Goal: Information Seeking & Learning: Learn about a topic

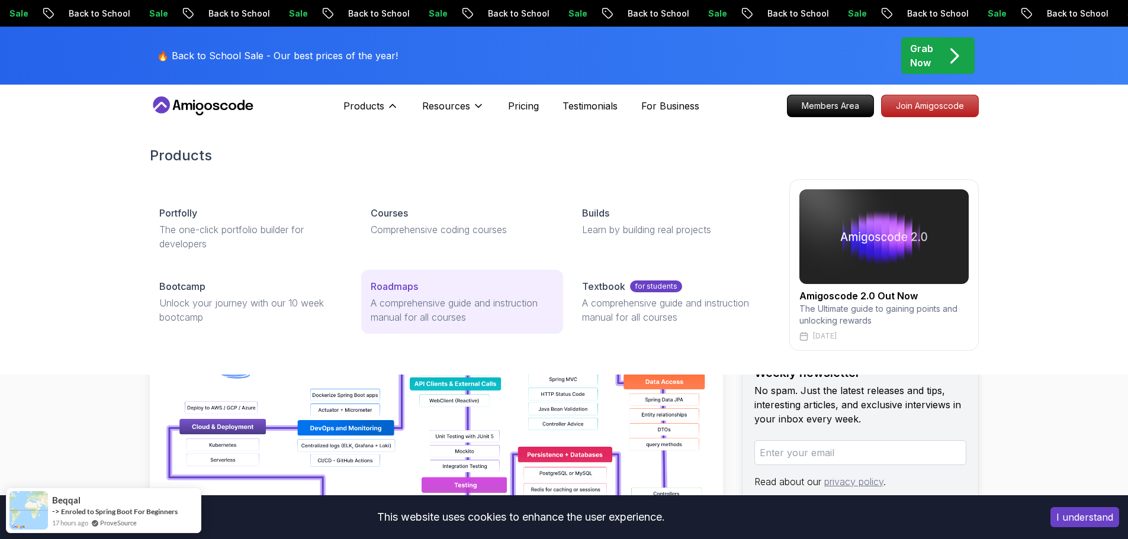
click at [396, 284] on p "Roadmaps" at bounding box center [394, 286] width 47 height 14
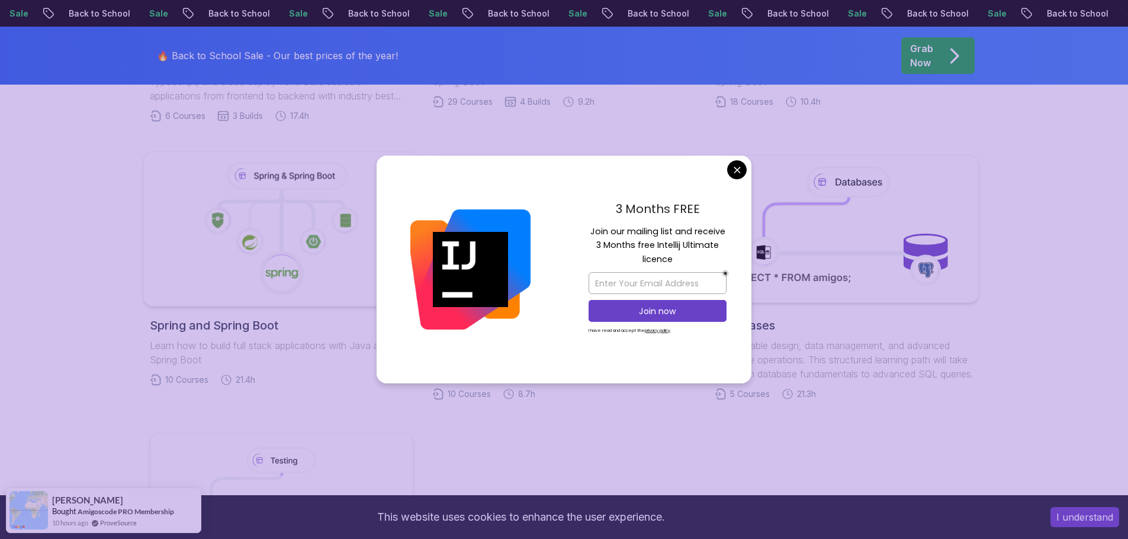
scroll to position [532, 0]
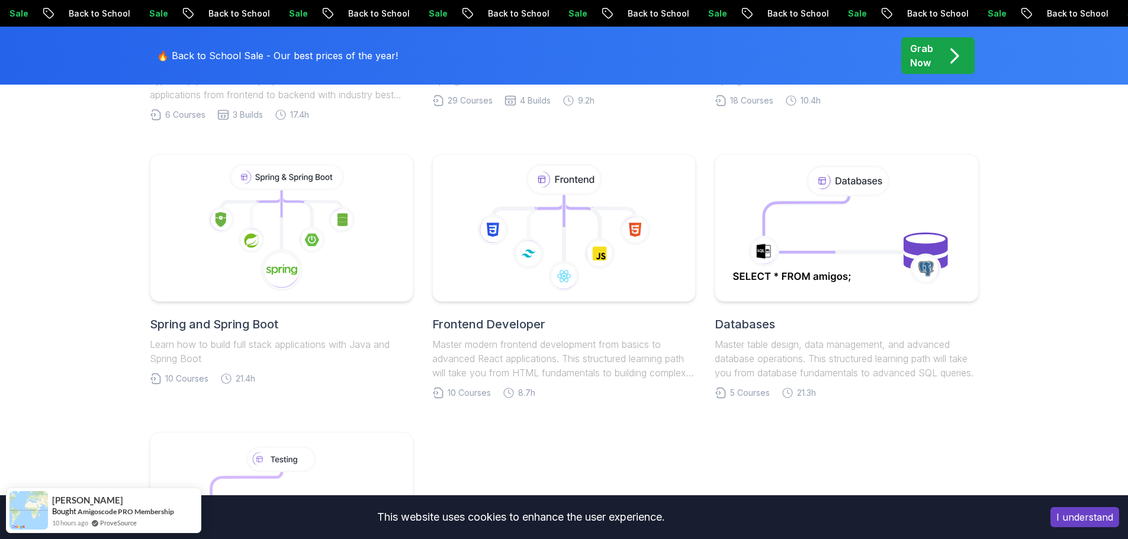
drag, startPoint x: 731, startPoint y: 170, endPoint x: 503, endPoint y: 394, distance: 320.3
click at [731, 171] on body "Sale Back to School Sale Back to School Sale Back to School Sale Back to School…" at bounding box center [564, 390] width 1128 height 1844
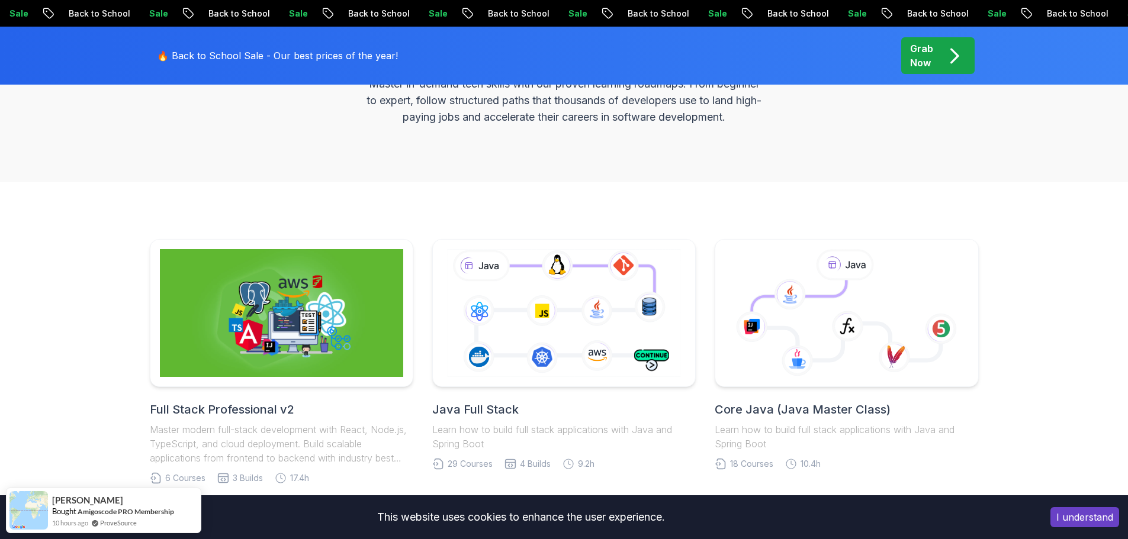
scroll to position [0, 0]
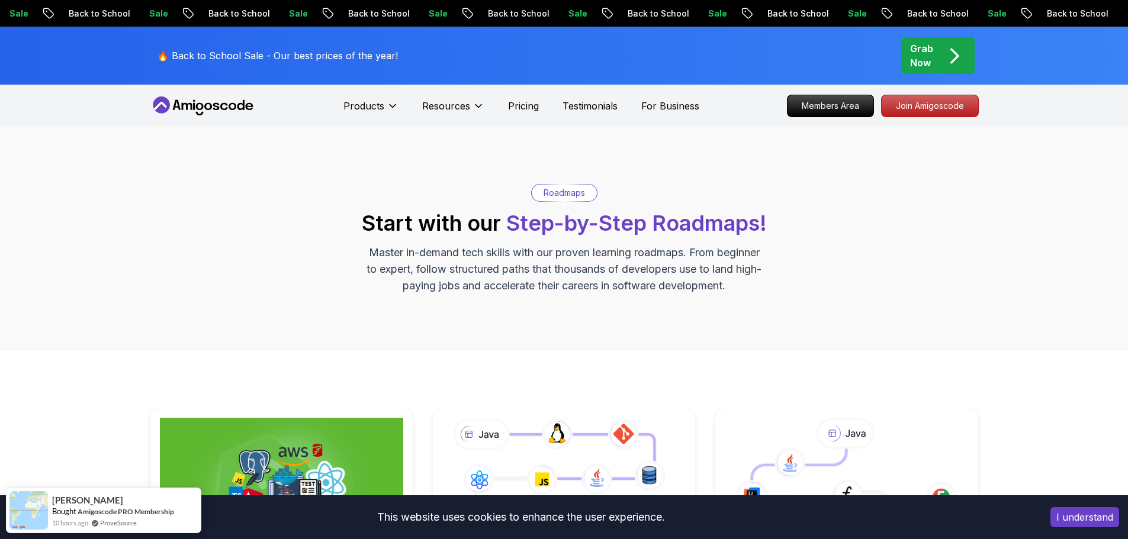
click at [952, 57] on icon "pre-order" at bounding box center [954, 55] width 23 height 23
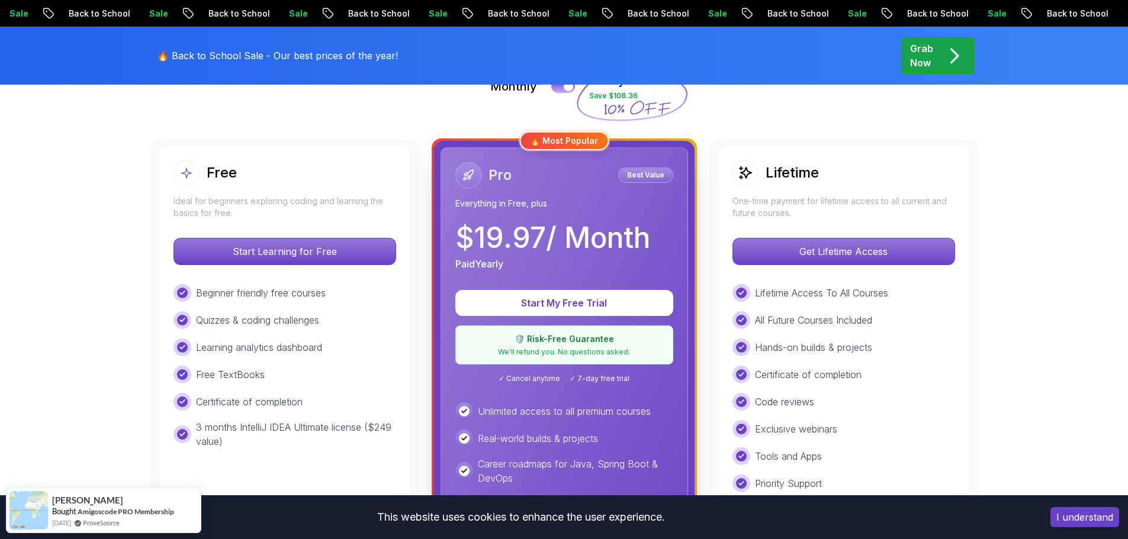
scroll to position [295, 0]
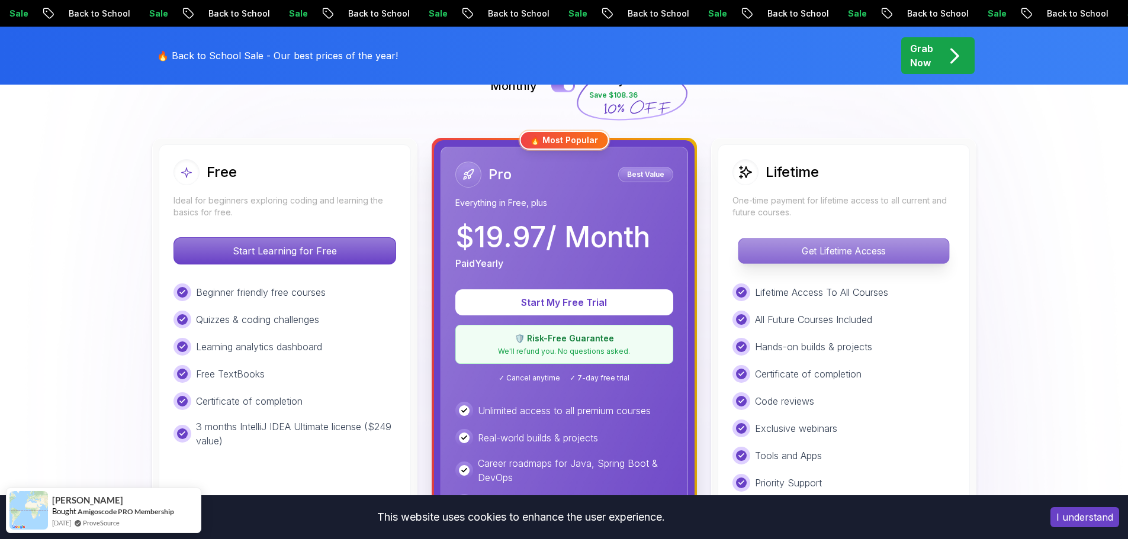
click at [856, 245] on p "Get Lifetime Access" at bounding box center [843, 251] width 210 height 25
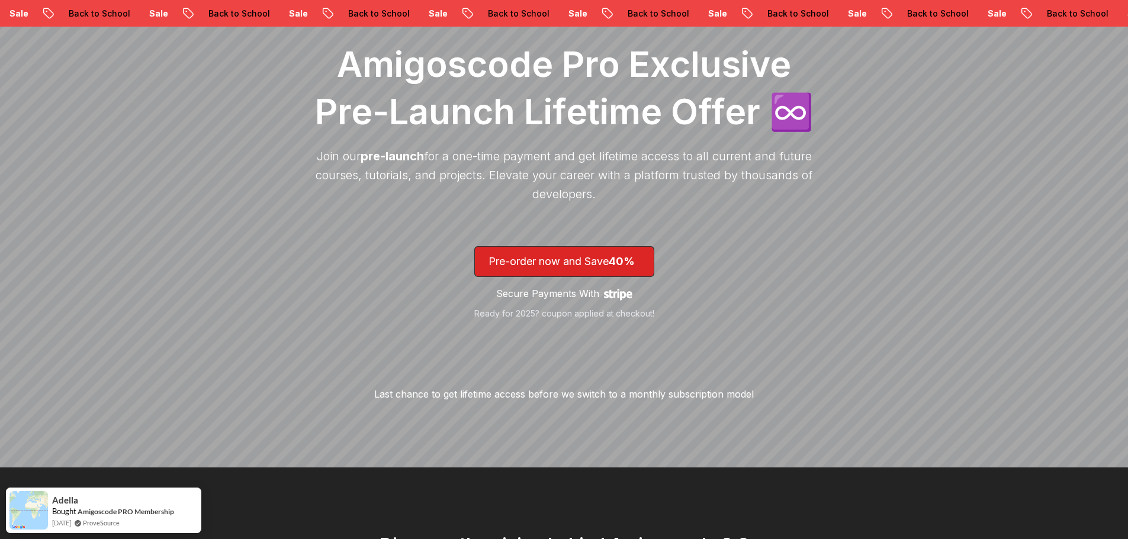
scroll to position [178, 0]
click at [535, 256] on p "Pre-order now and Save 40%" at bounding box center [564, 261] width 152 height 17
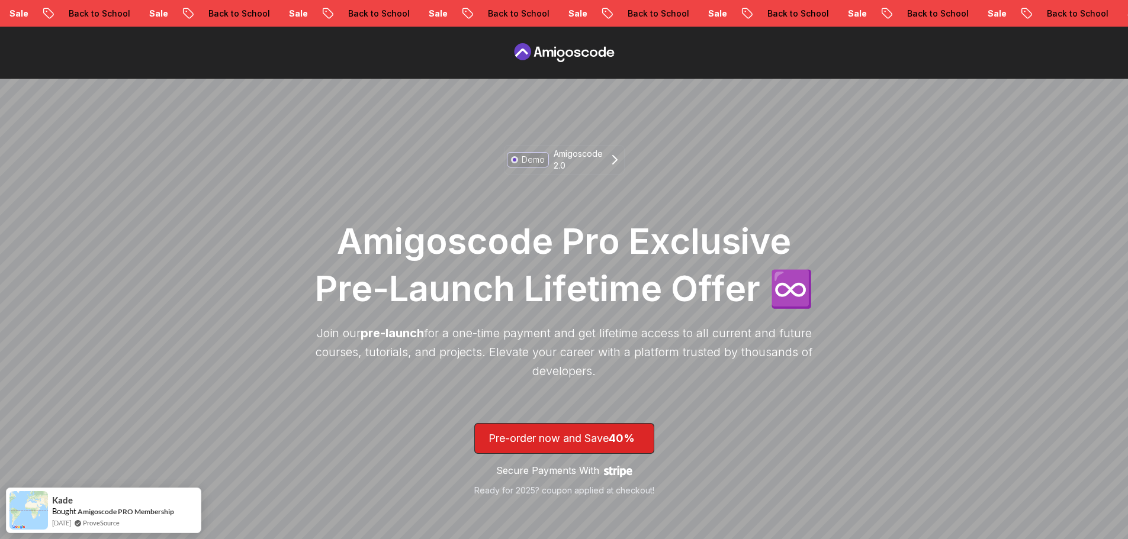
click at [1033, 15] on p "Back to School" at bounding box center [1073, 14] width 81 height 12
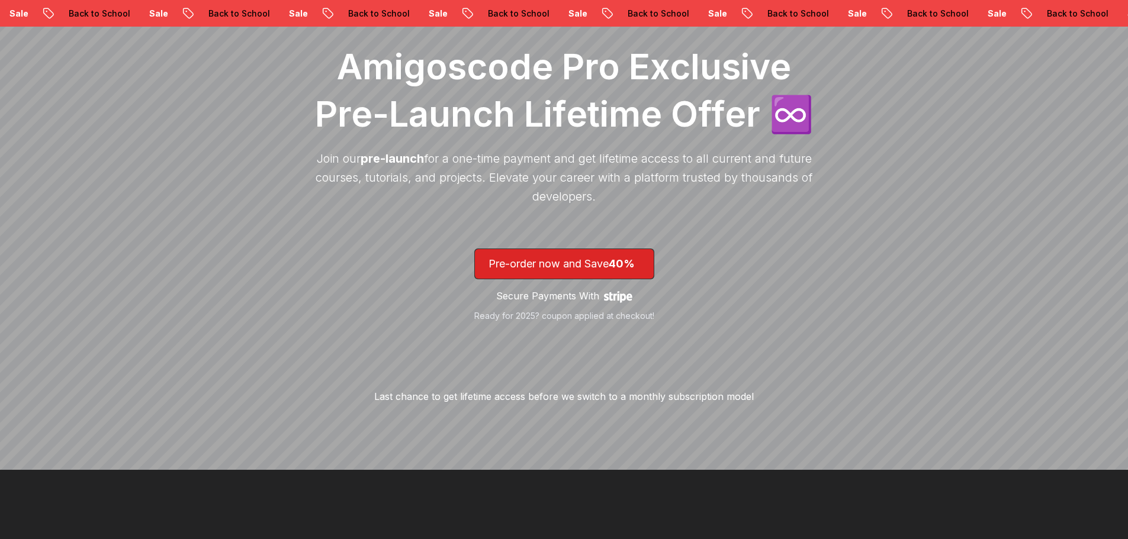
scroll to position [178, 0]
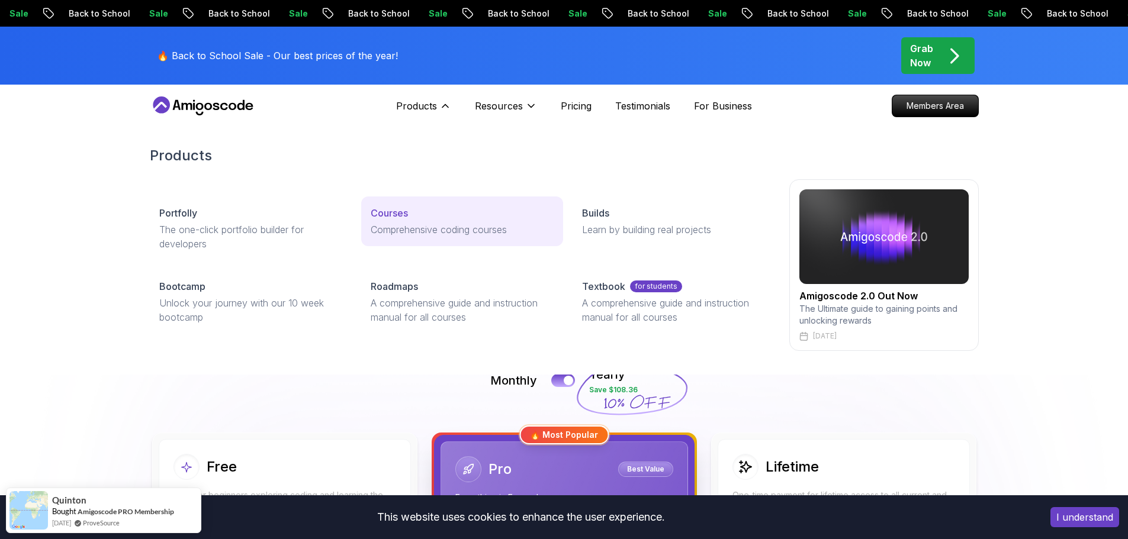
click at [382, 216] on p "Courses" at bounding box center [389, 213] width 37 height 14
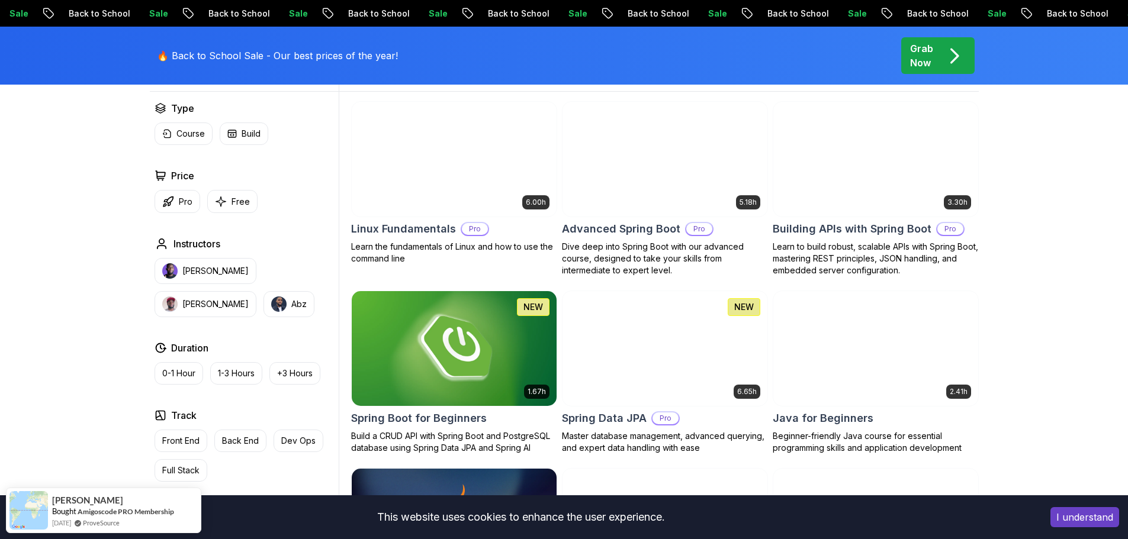
scroll to position [355, 0]
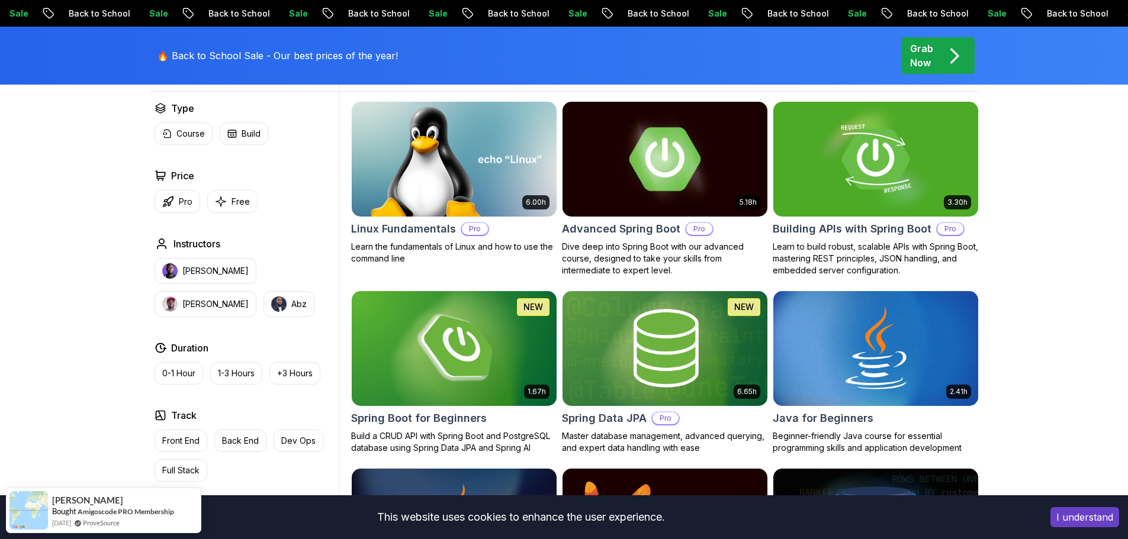
click at [597, 226] on h2 "Advanced Spring Boot" at bounding box center [621, 229] width 118 height 17
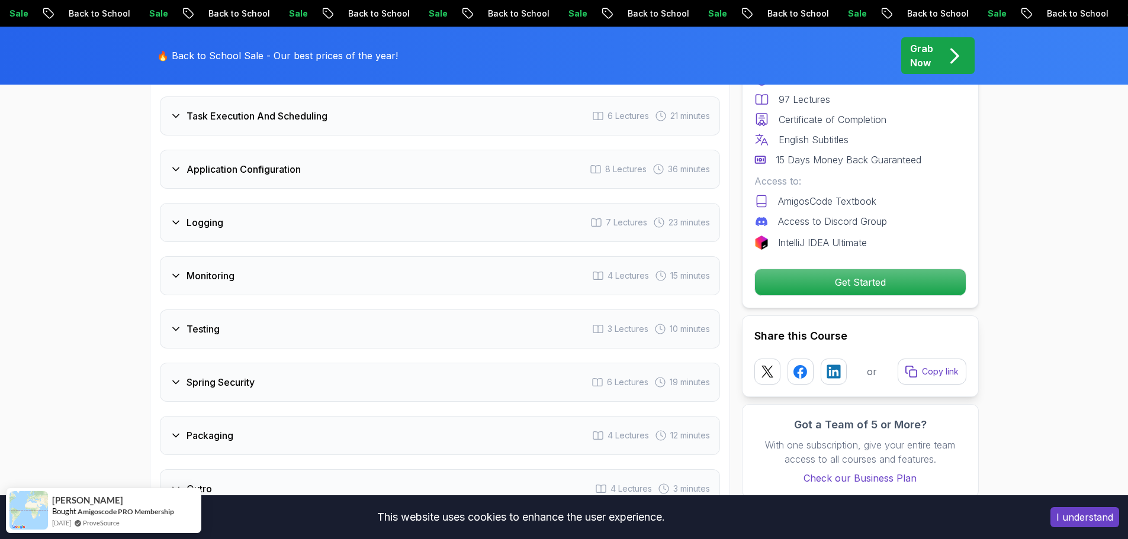
scroll to position [2012, 0]
click at [224, 202] on div "Logging 7 Lectures 23 minutes" at bounding box center [440, 221] width 560 height 39
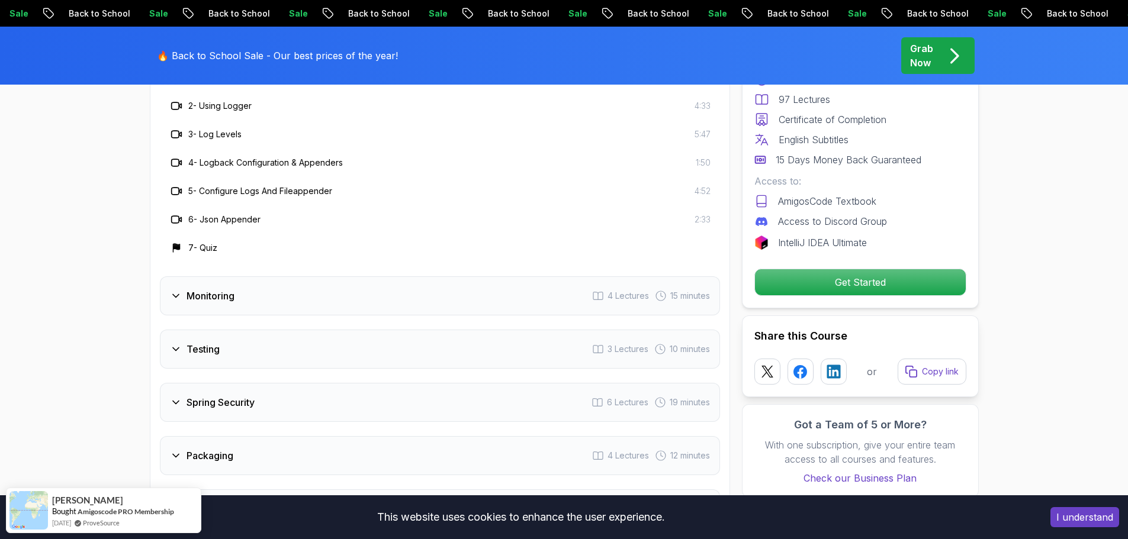
scroll to position [2104, 0]
click at [215, 277] on div "Monitoring 4 Lectures 15 minutes" at bounding box center [440, 296] width 560 height 39
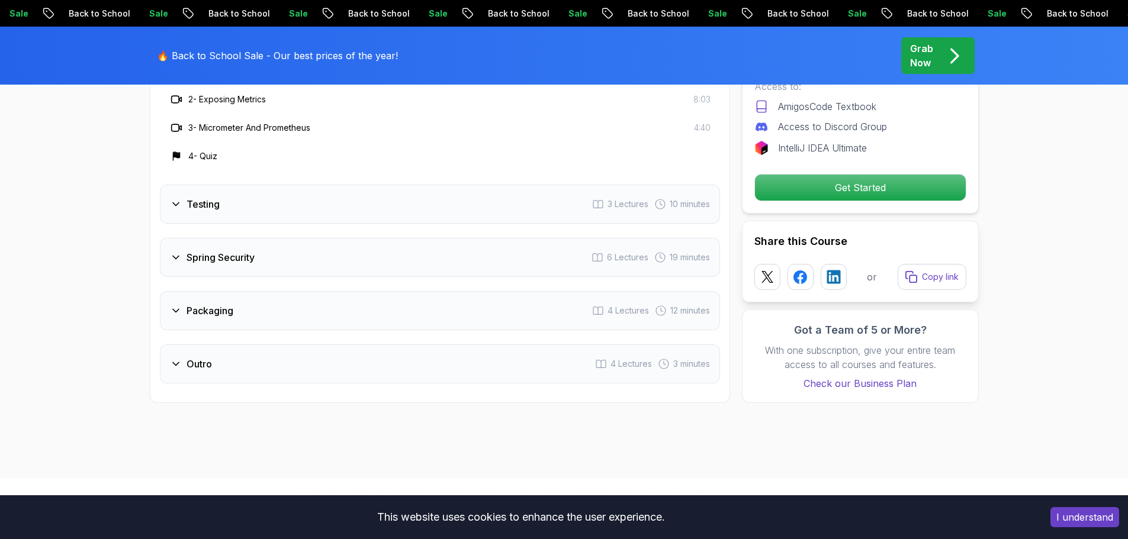
scroll to position [2164, 0]
click at [199, 197] on h3 "Testing" at bounding box center [203, 204] width 33 height 14
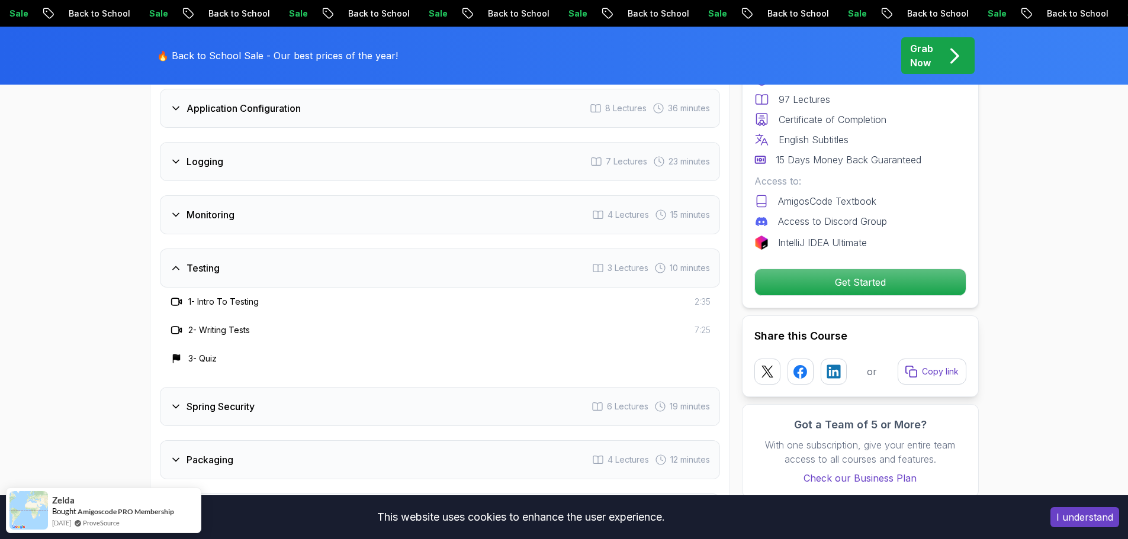
scroll to position [1986, 0]
click at [214, 389] on div "Spring Security 6 Lectures 19 minutes" at bounding box center [440, 406] width 560 height 39
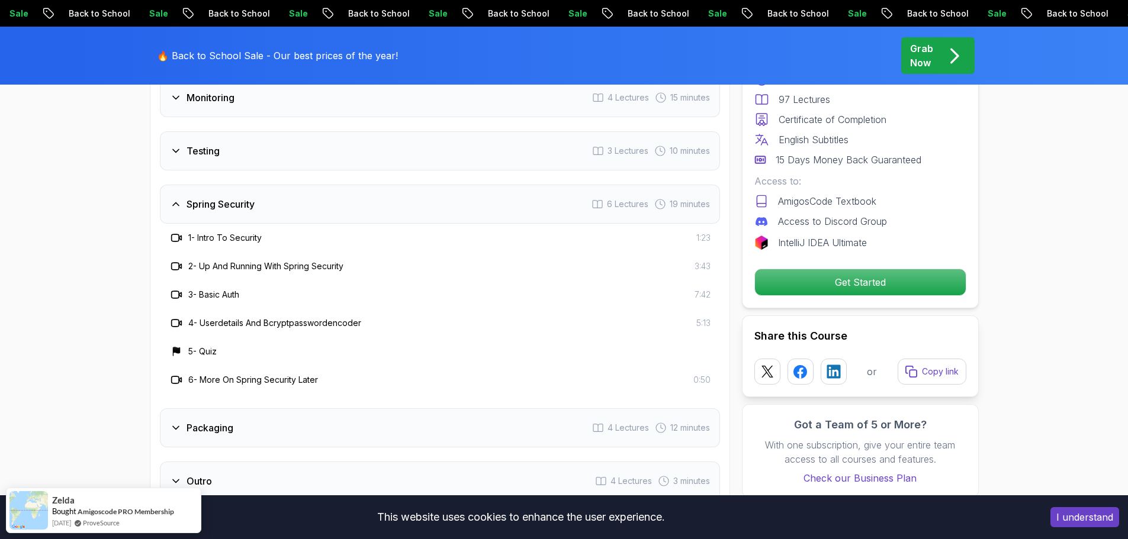
scroll to position [2104, 0]
click at [236, 408] on div "Packaging 4 Lectures 12 minutes" at bounding box center [440, 427] width 560 height 39
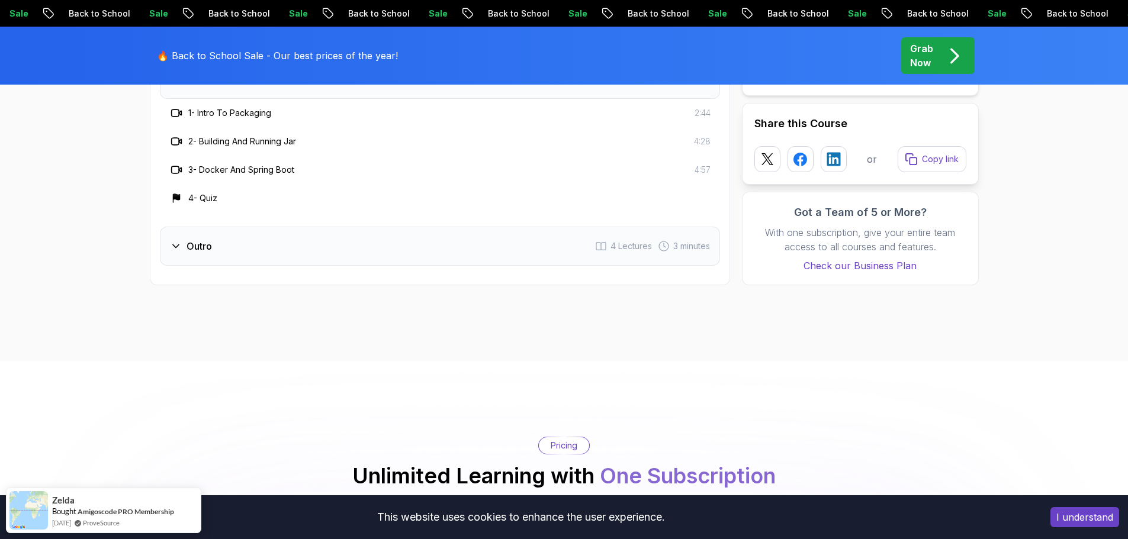
click at [193, 227] on div "Outro 4 Lectures 3 minutes" at bounding box center [440, 246] width 560 height 39
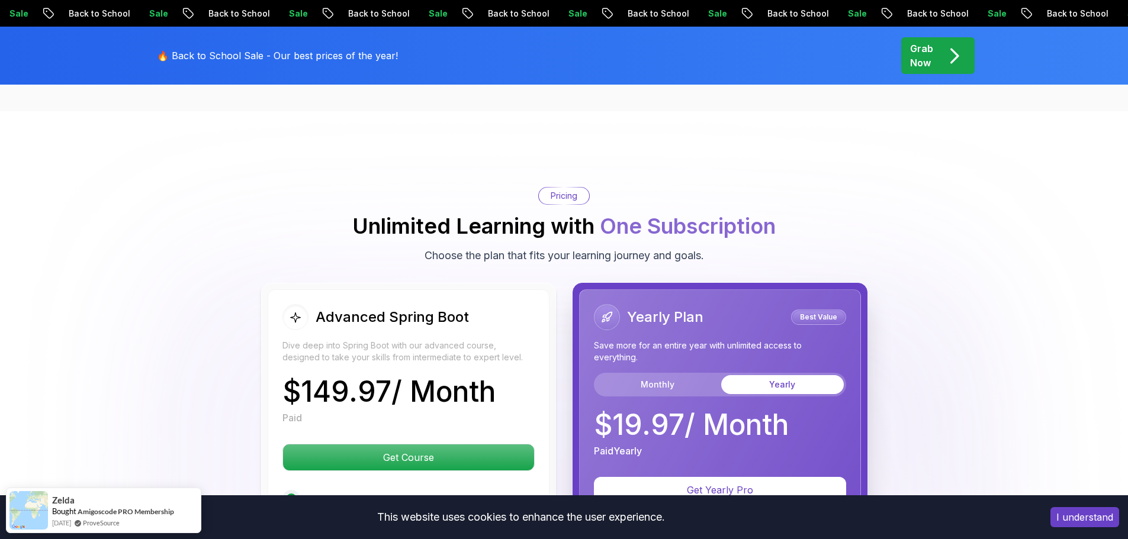
scroll to position [2350, 0]
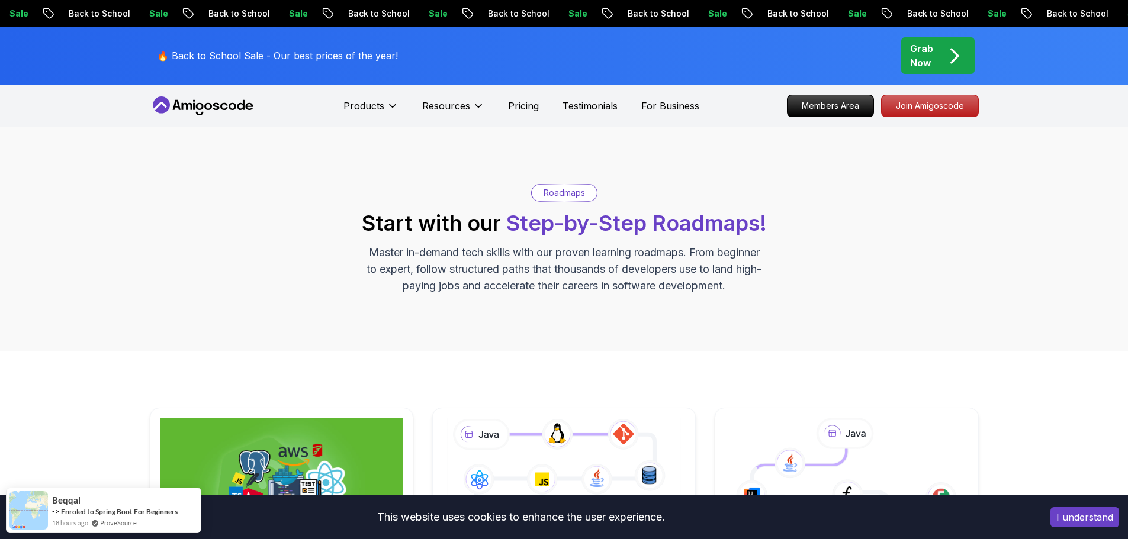
click at [702, 227] on span "Step-by-Step Roadmaps!" at bounding box center [636, 223] width 261 height 26
click at [613, 231] on span "Step-by-Step Roadmaps!" at bounding box center [636, 223] width 261 height 26
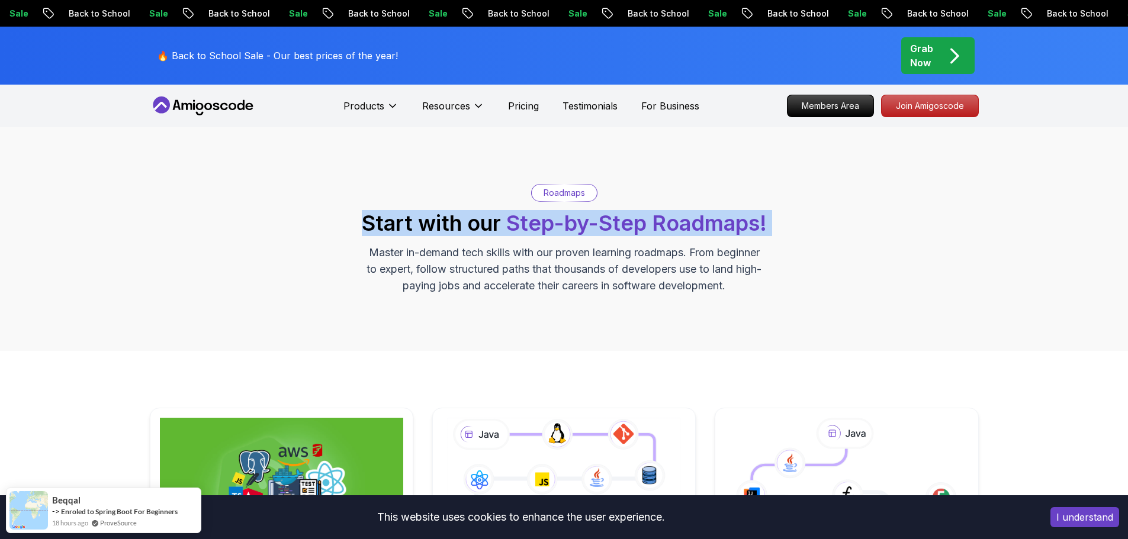
click at [613, 231] on span "Step-by-Step Roadmaps!" at bounding box center [636, 223] width 261 height 26
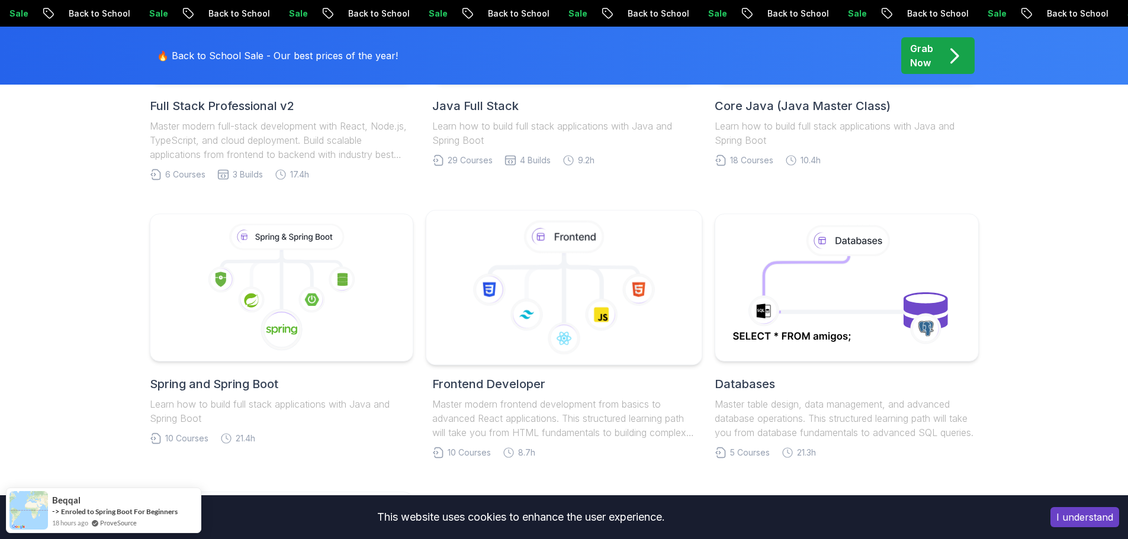
scroll to position [473, 0]
click at [809, 273] on icon at bounding box center [804, 275] width 89 height 43
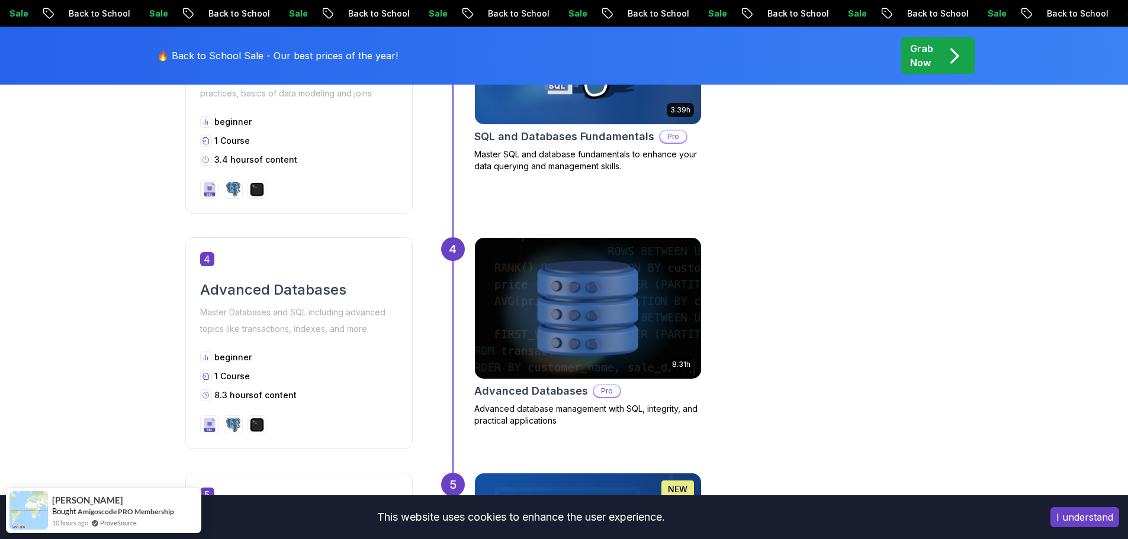
scroll to position [1243, 0]
click at [734, 170] on body "Sale Back to School Sale Back to School Sale Back to School Sale Back to School…" at bounding box center [564, 319] width 1128 height 3124
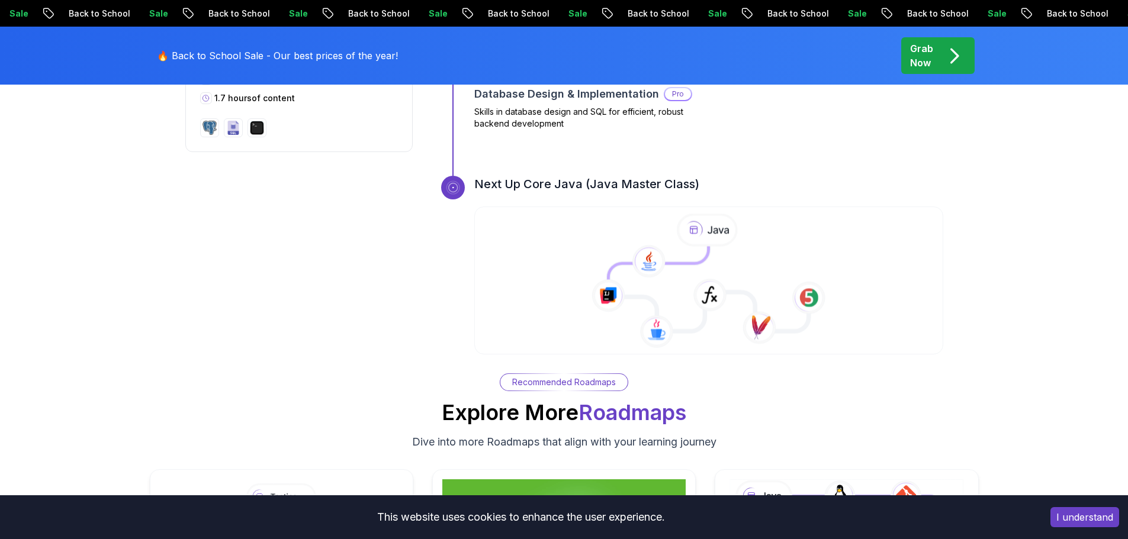
scroll to position [1776, 0]
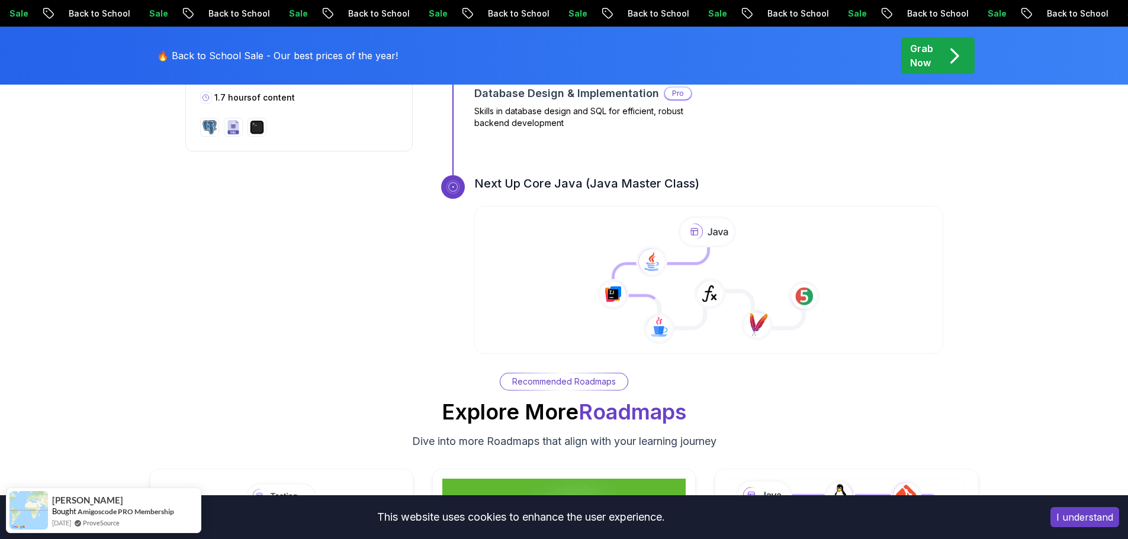
click at [574, 189] on h3 "Next Up Core Java (Java Master Class)" at bounding box center [708, 183] width 469 height 17
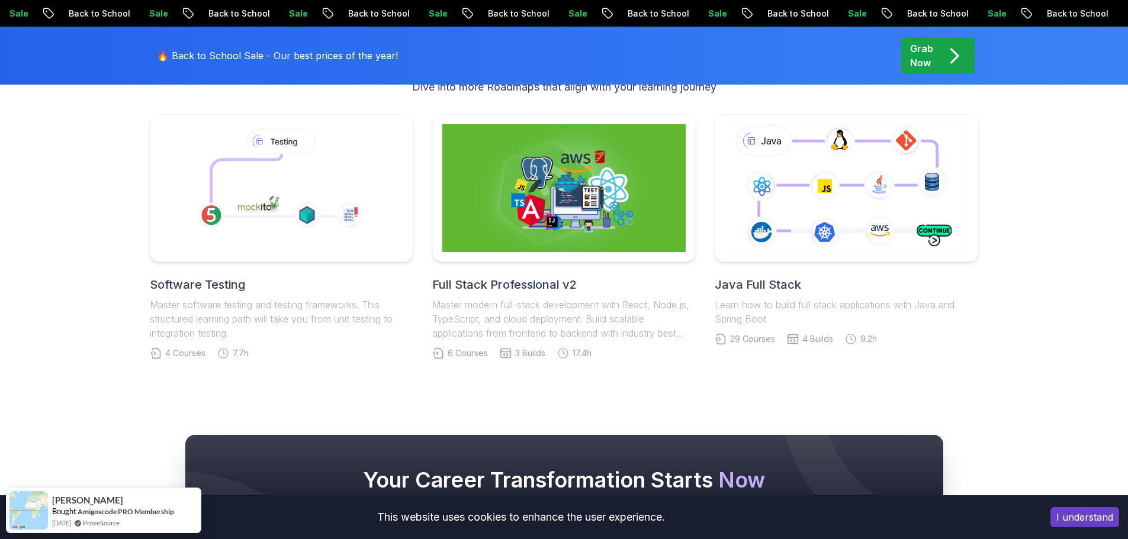
scroll to position [2130, 0]
click at [511, 282] on h2 "Full Stack Professional v2" at bounding box center [563, 285] width 263 height 17
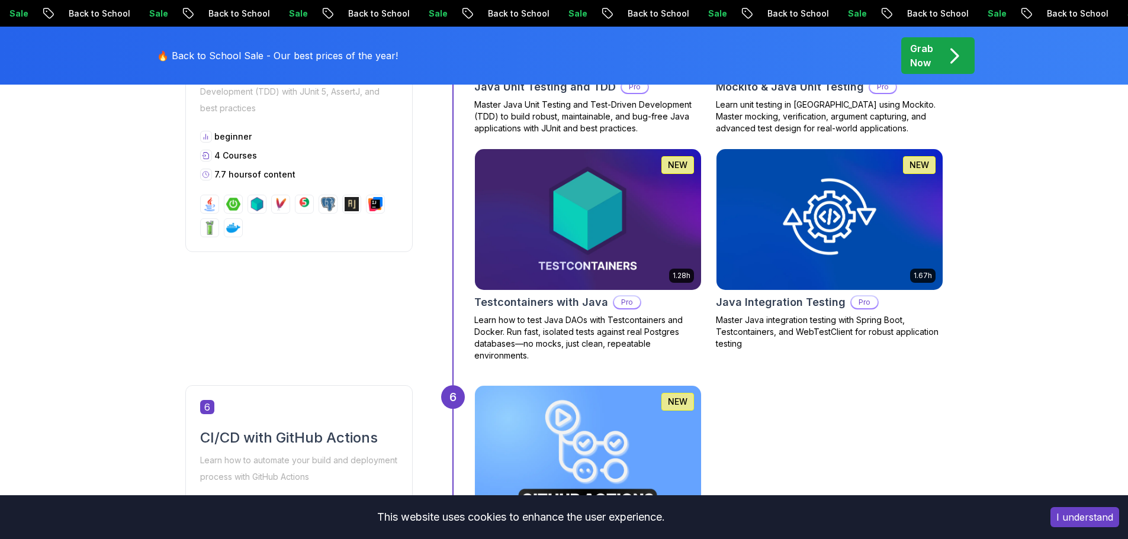
scroll to position [1716, 0]
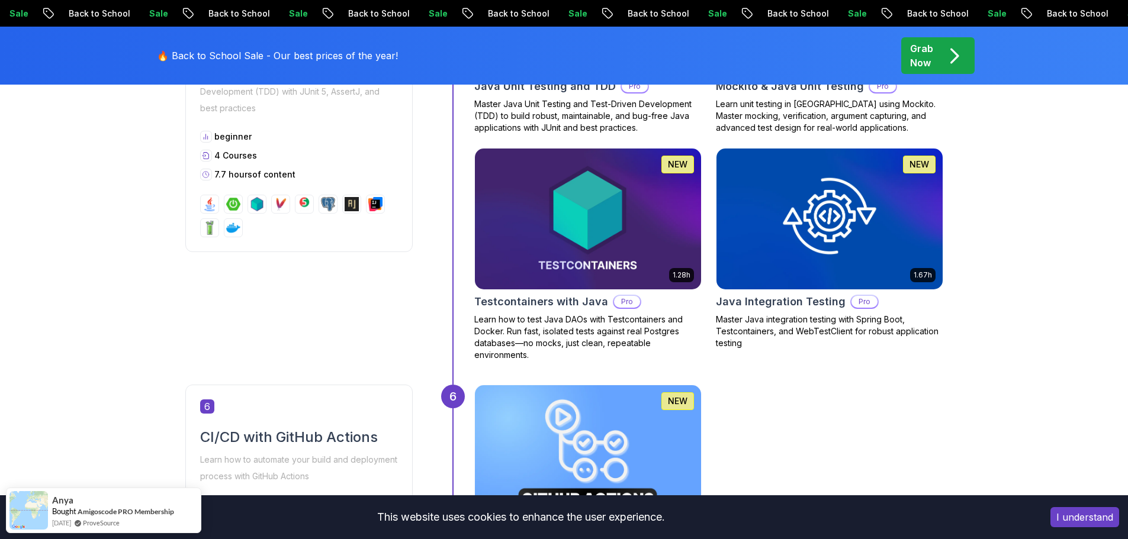
click at [761, 300] on h2 "Java Integration Testing" at bounding box center [781, 302] width 130 height 17
